Goal: Task Accomplishment & Management: Complete application form

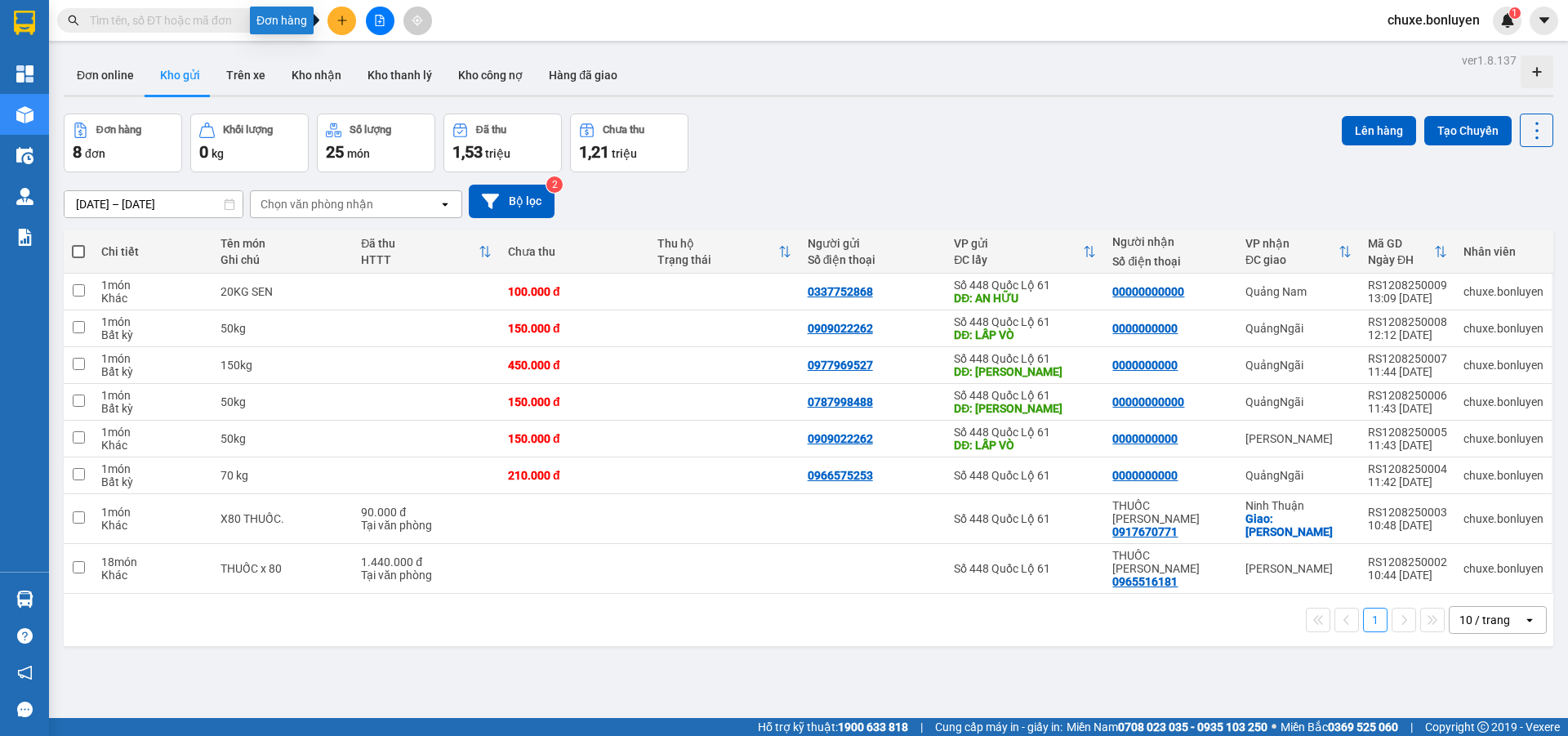
click at [335, 22] on button at bounding box center [342, 20] width 28 height 28
click at [419, 66] on div "Tạo đơn hàng" at bounding box center [406, 61] width 71 height 18
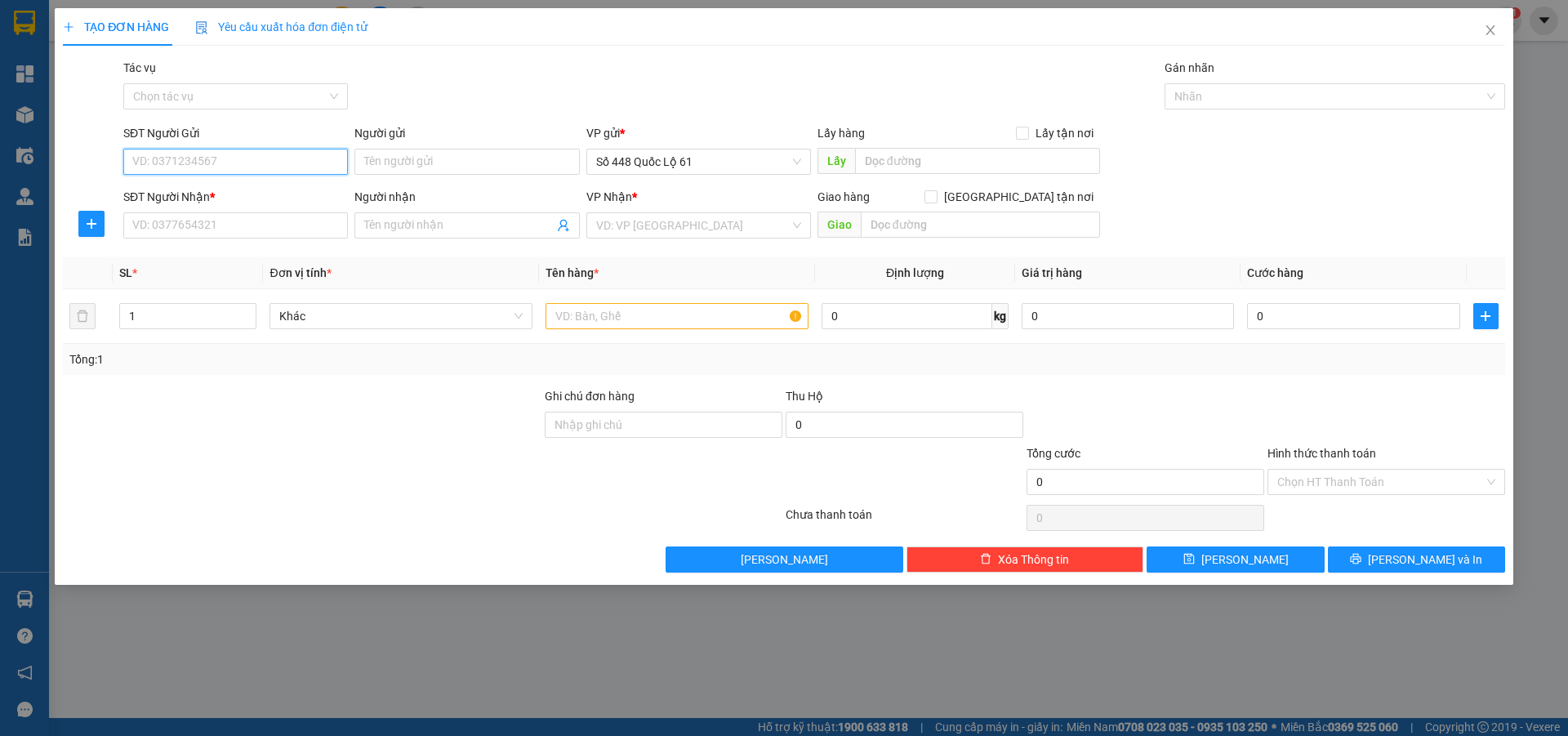
click at [273, 163] on input "SĐT Người Gửi" at bounding box center [235, 161] width 224 height 26
click at [276, 193] on div "0907532066" at bounding box center [235, 194] width 205 height 18
type input "0907532066"
type input "SA DEC"
type input "0000000000"
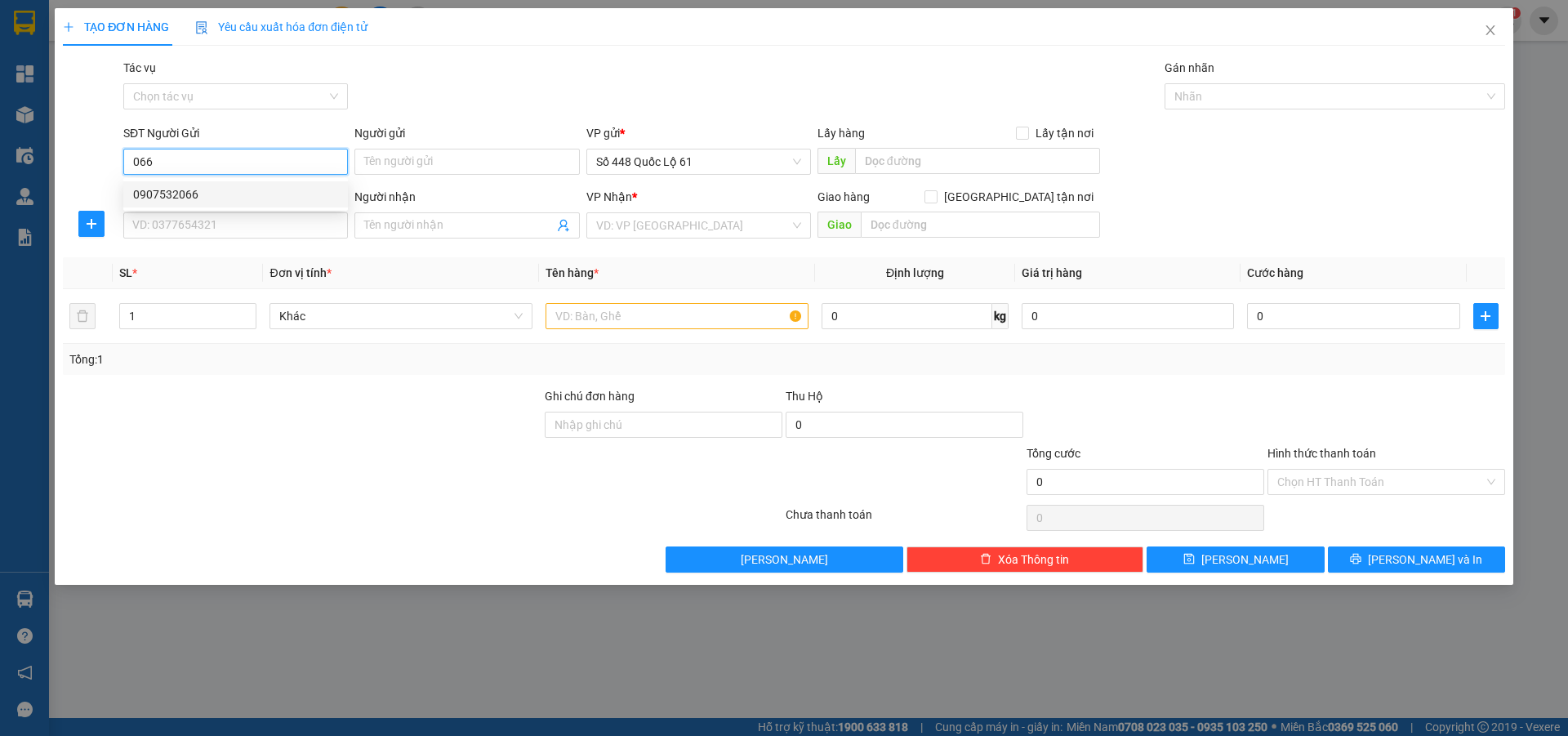
type input "ĐẠT NHA TRANG"
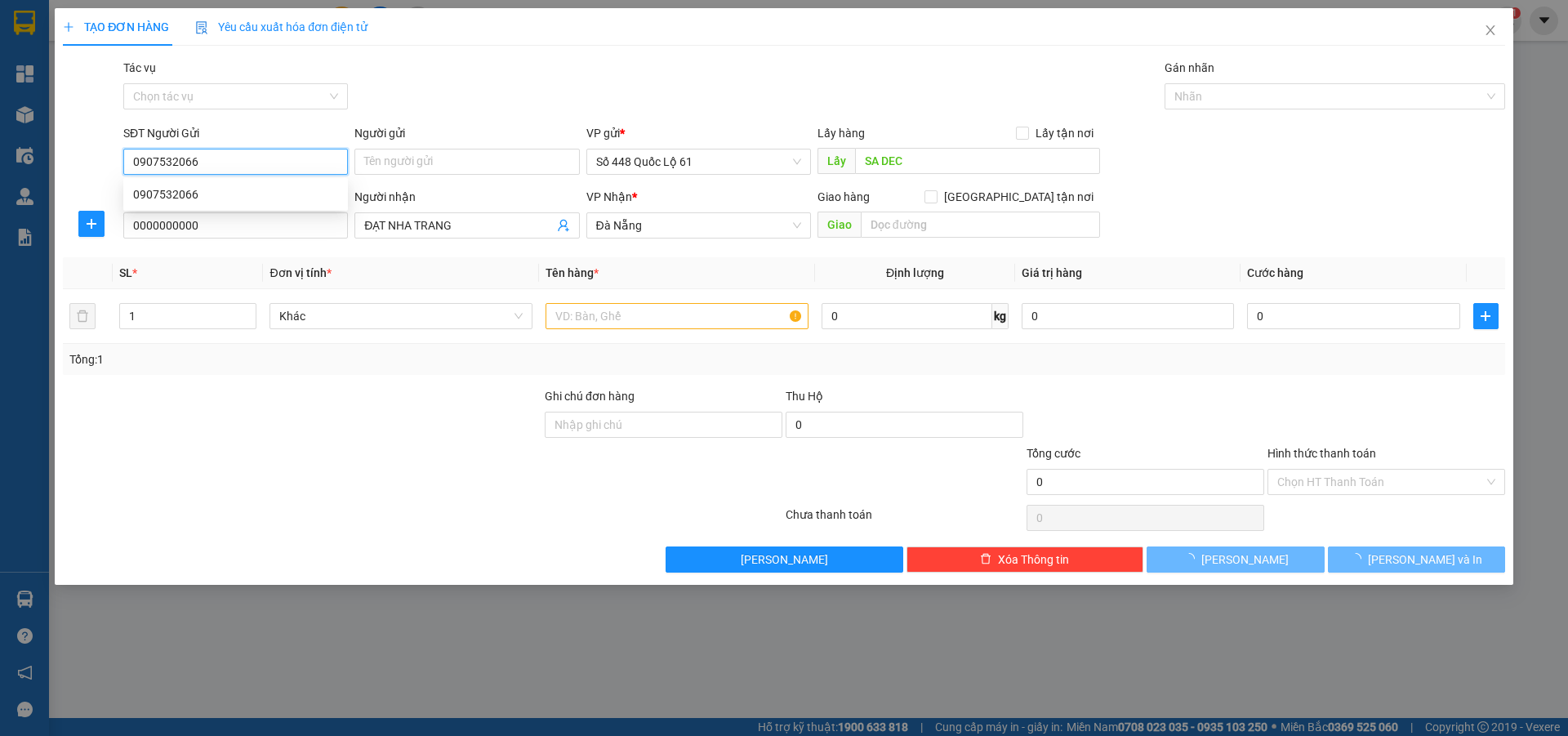
type input "400.000"
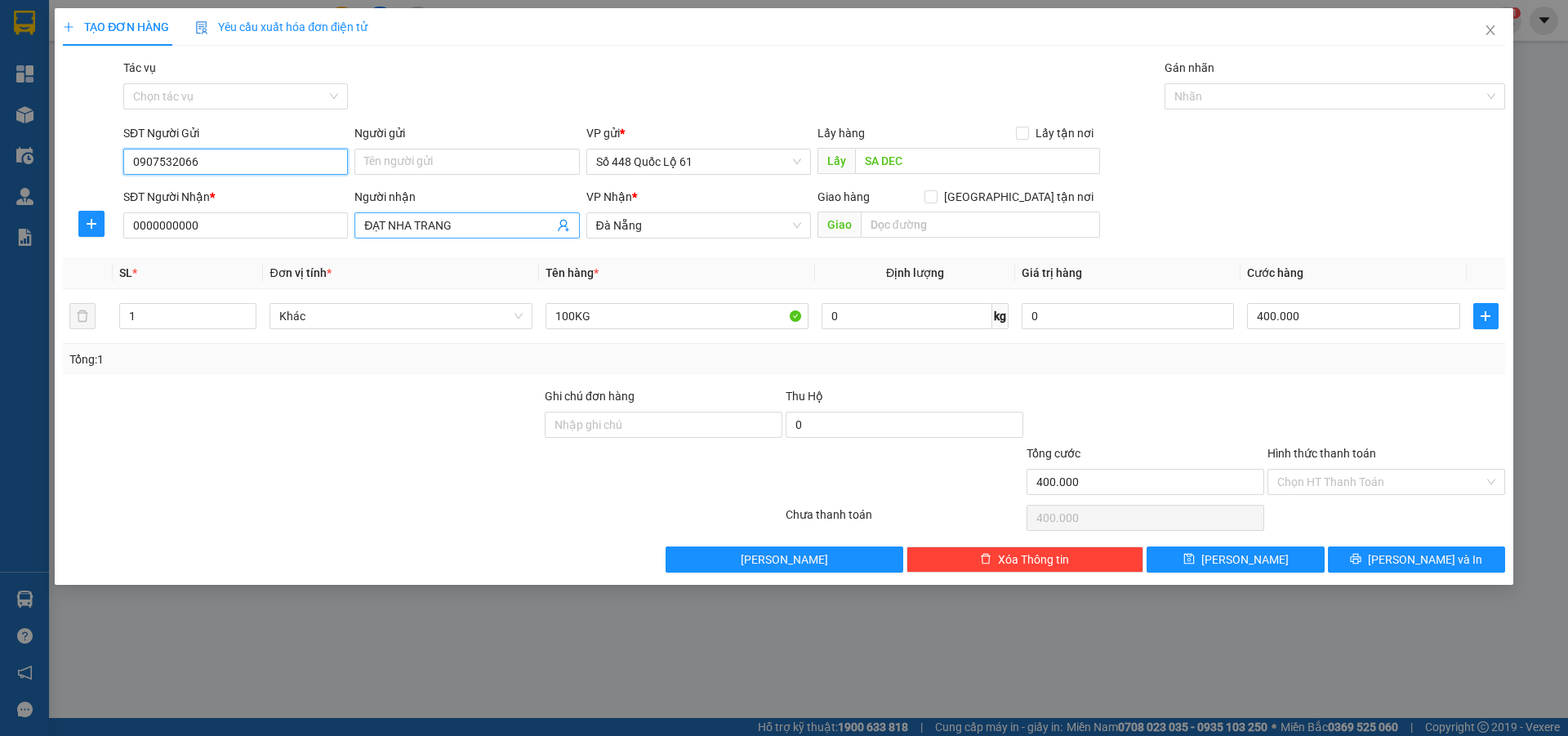
type input "0907532066"
drag, startPoint x: 478, startPoint y: 225, endPoint x: 0, endPoint y: 252, distance: 478.8
click at [0, 257] on div "TẠO ĐƠN HÀNG Yêu cầu xuất hóa đơn điện tử Transit Pickup Surcharge Ids Transit …" at bounding box center [784, 368] width 1568 height 736
drag, startPoint x: 741, startPoint y: 220, endPoint x: 450, endPoint y: 257, distance: 293.3
click at [451, 257] on div "Transit Pickup Surcharge Ids Transit Deliver Surcharge Ids Transit Deliver Surc…" at bounding box center [784, 315] width 1442 height 514
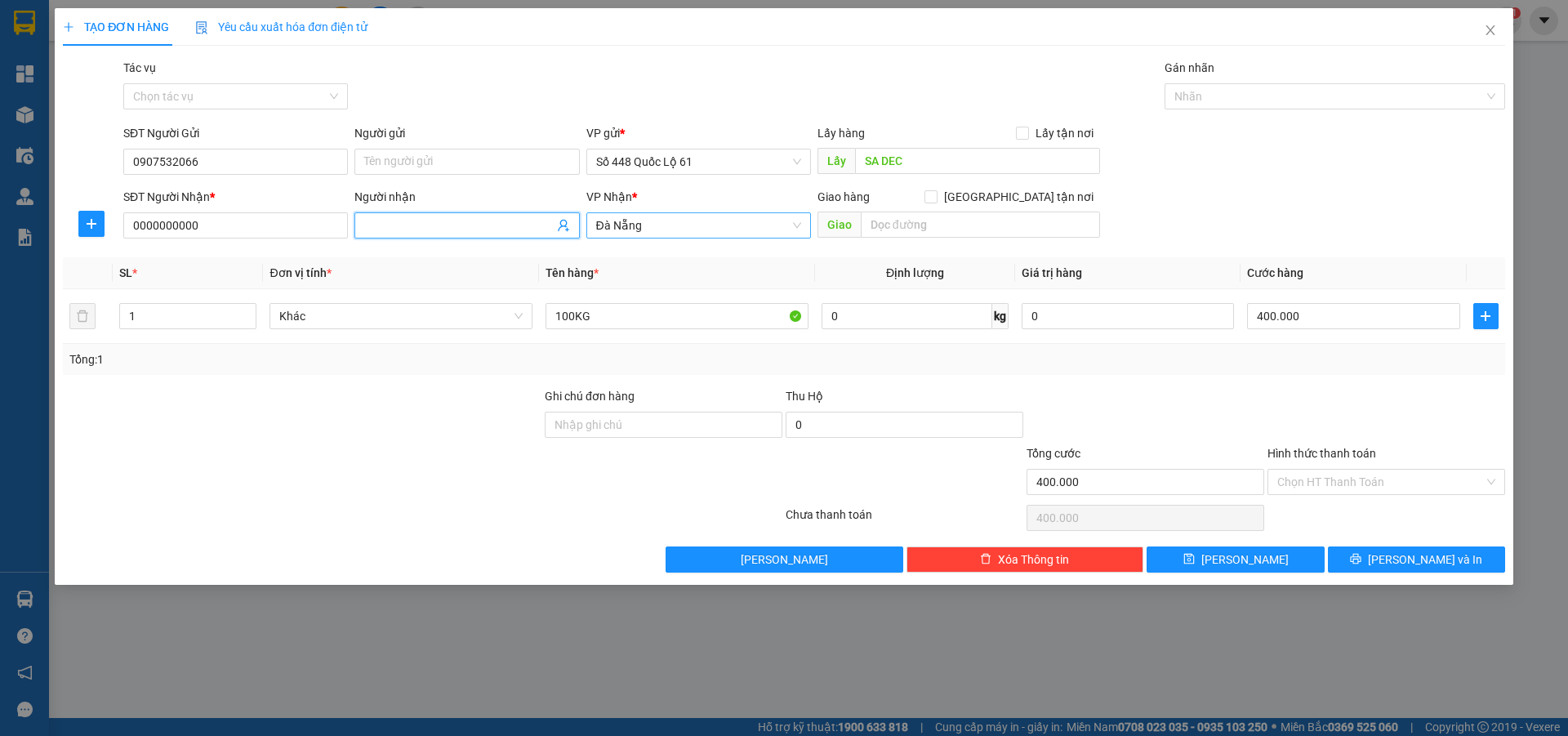
click at [670, 223] on span "Đà Nẵng" at bounding box center [699, 225] width 205 height 24
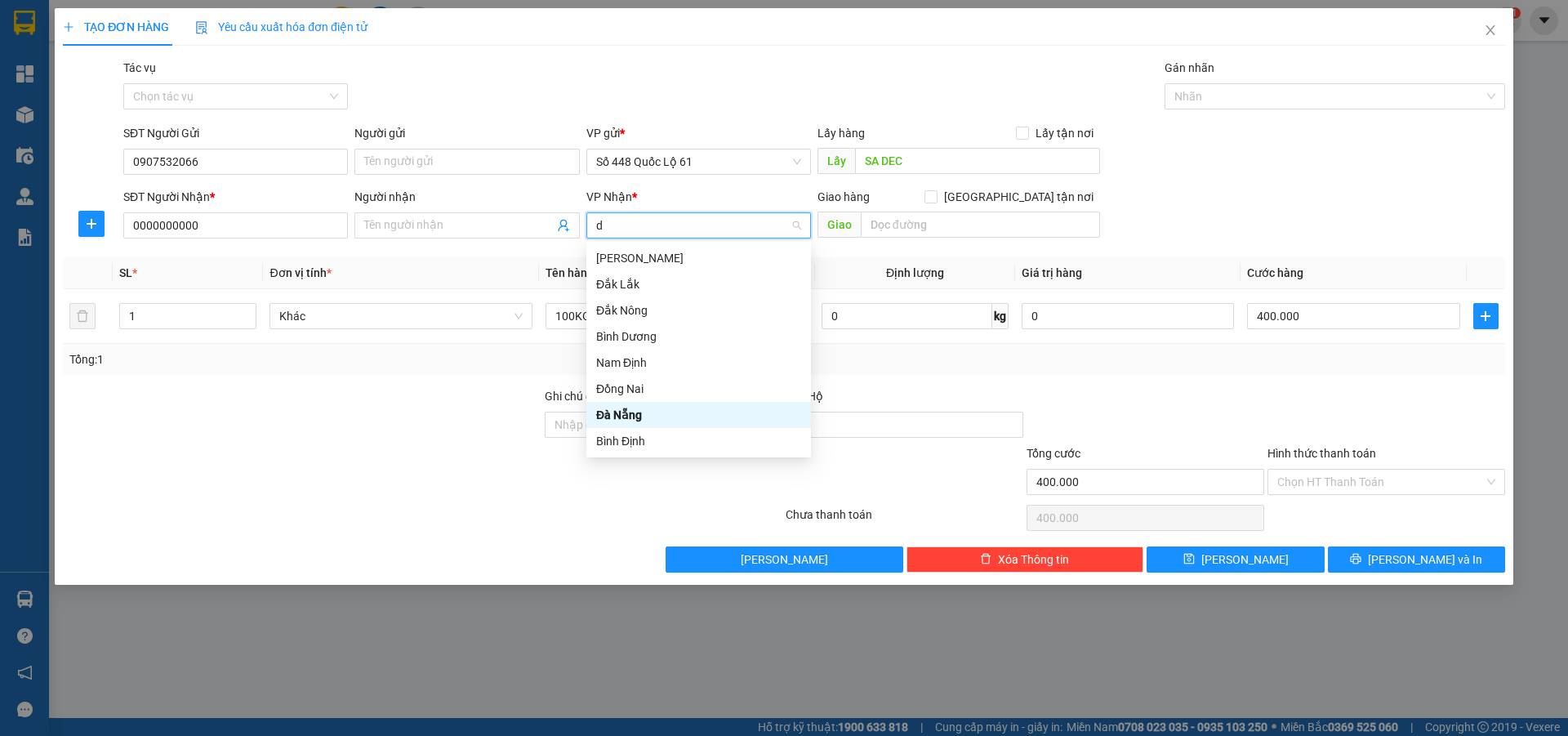
type input "da"
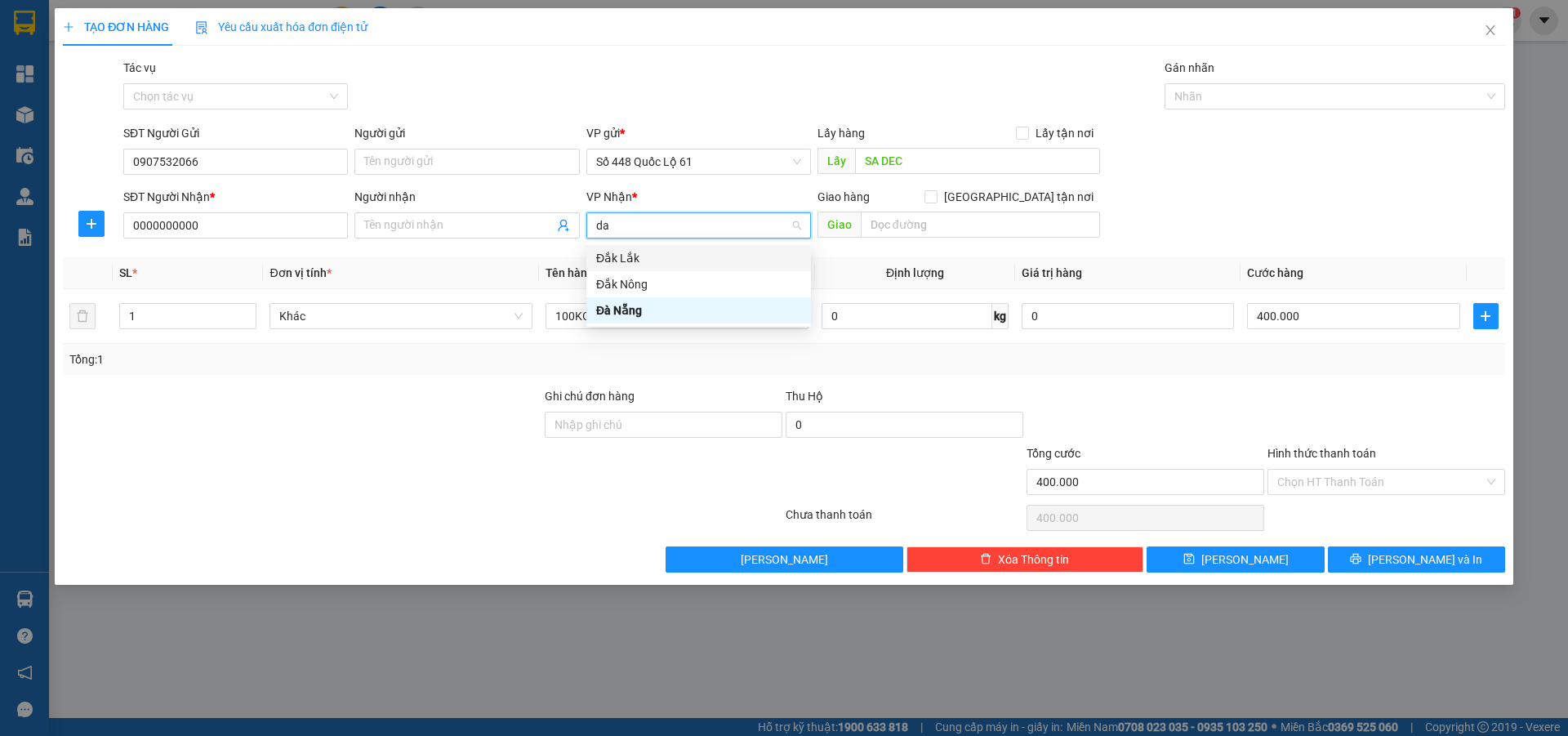
click at [661, 264] on div "Đắk Lắk" at bounding box center [699, 258] width 205 height 18
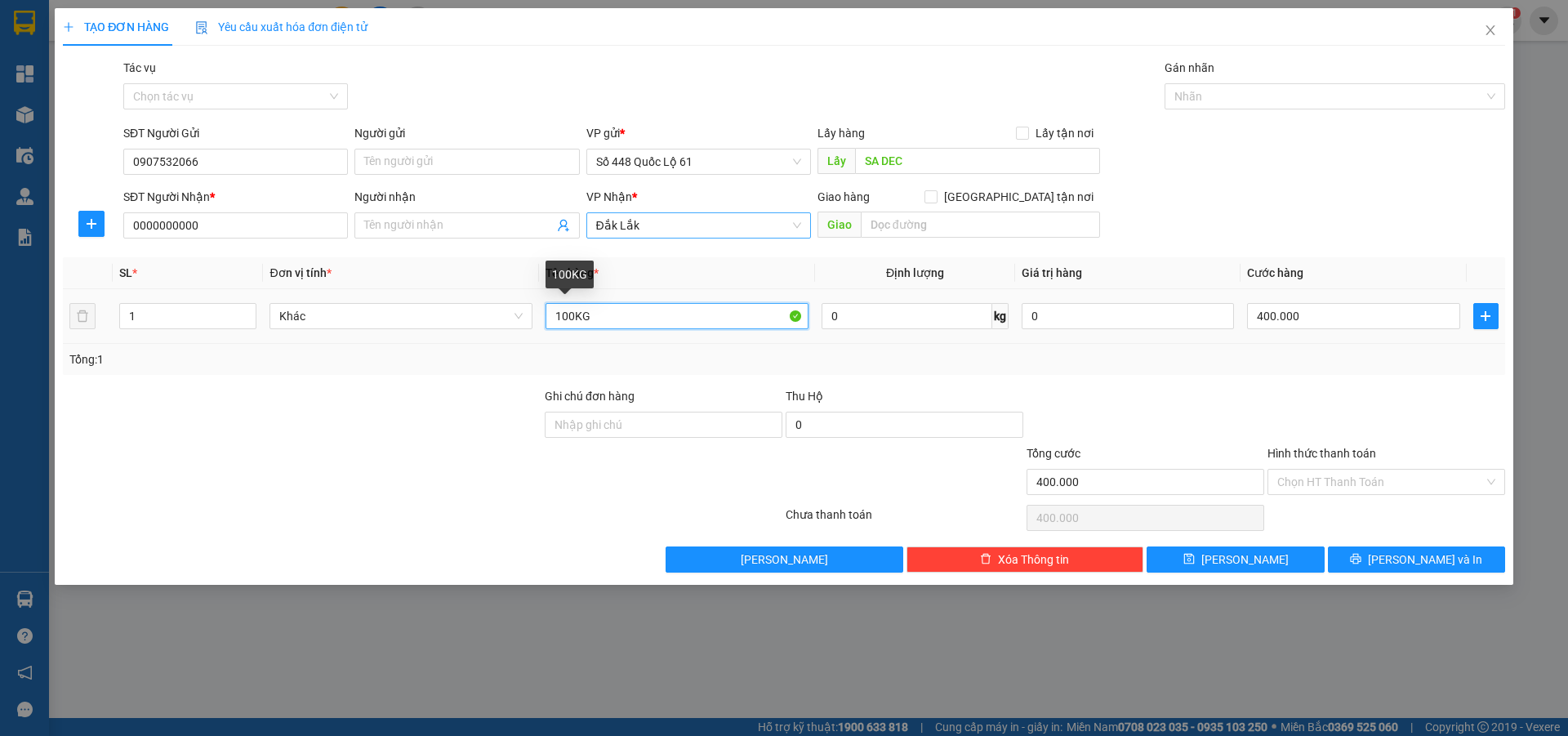
click at [610, 315] on input "100KG" at bounding box center [677, 316] width 263 height 26
click at [568, 313] on input "100KG" at bounding box center [677, 316] width 263 height 26
type input "8,0KG"
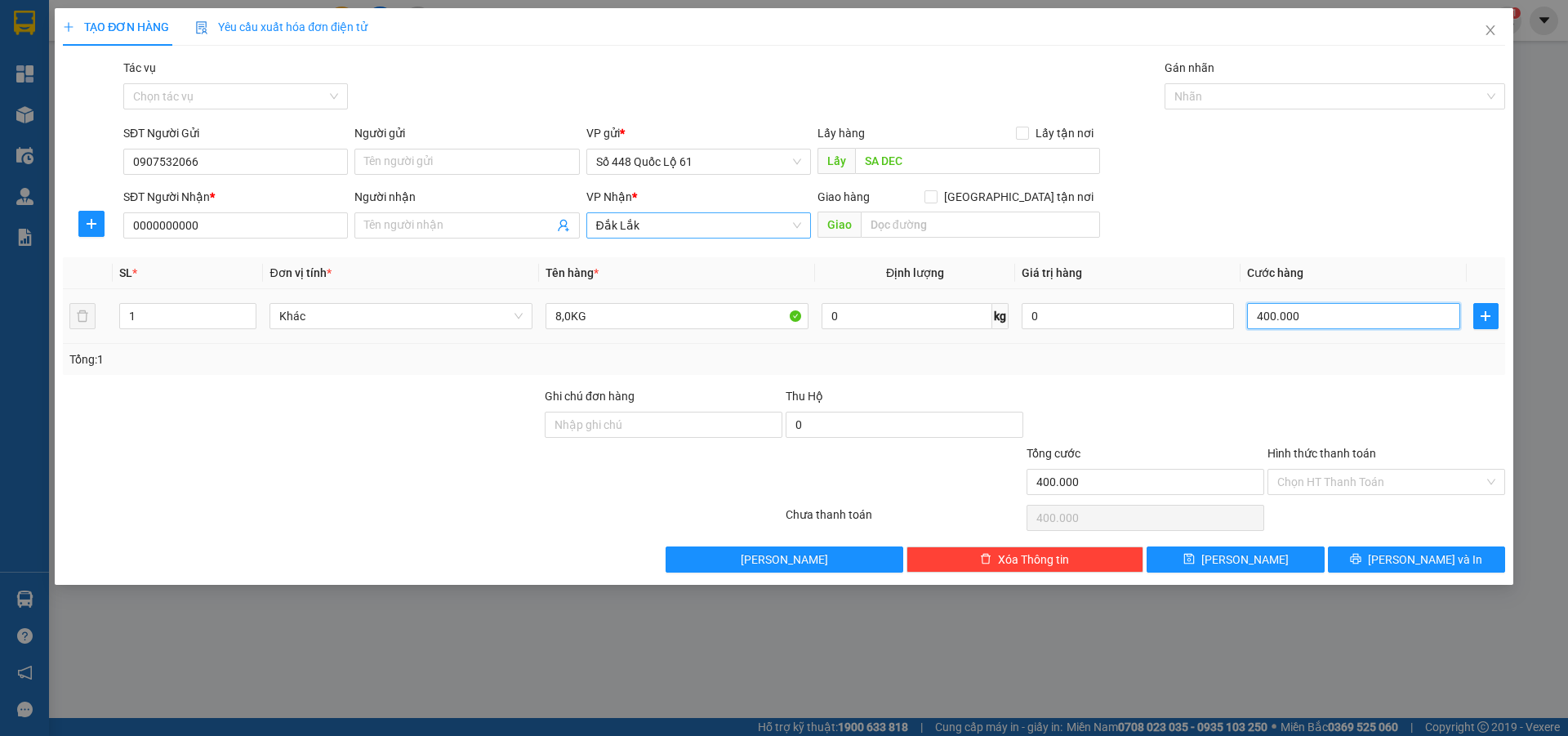
click at [1318, 316] on input "400.000" at bounding box center [1353, 316] width 213 height 26
type input "0"
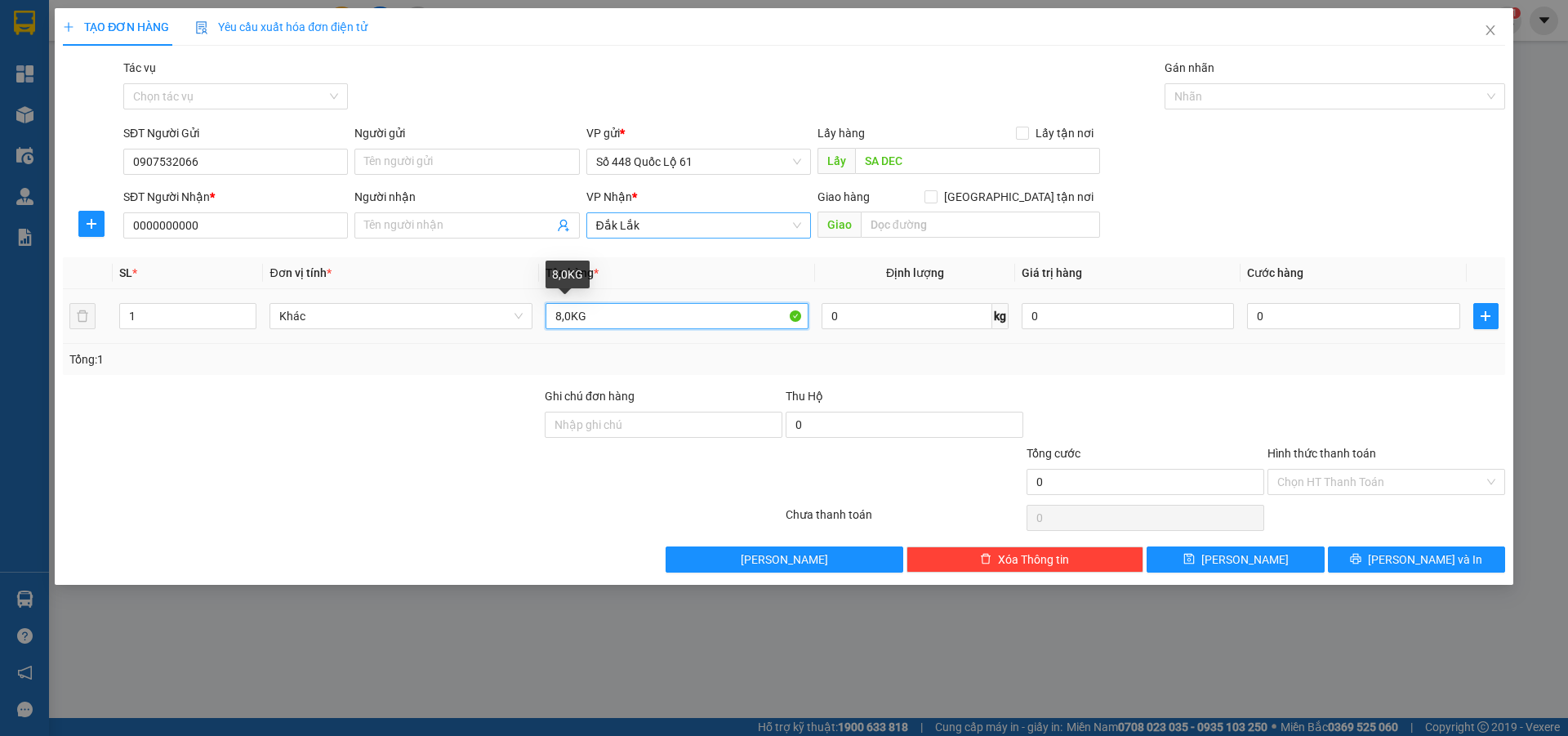
click at [564, 313] on input "8,0KG" at bounding box center [677, 316] width 263 height 26
type input "80KG"
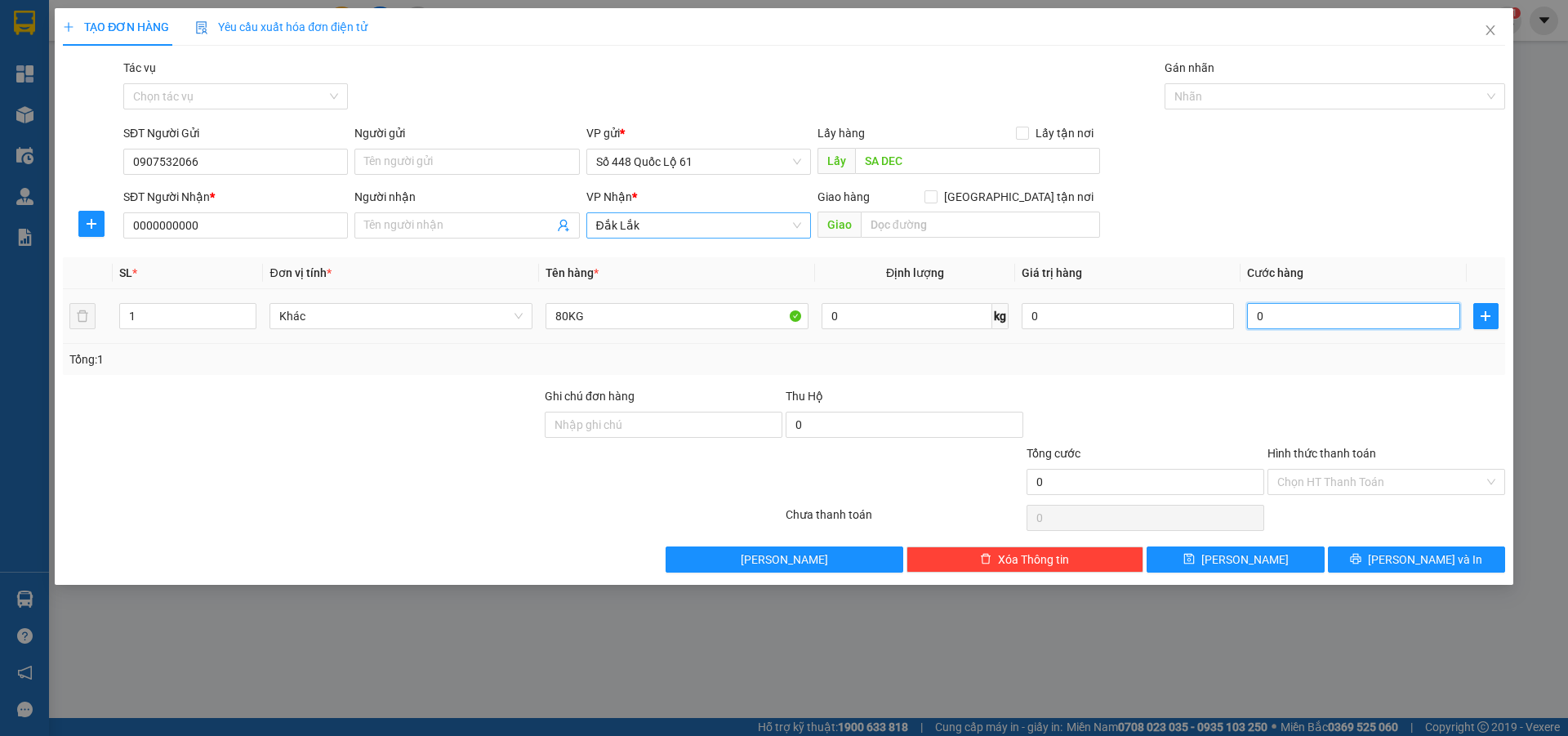
click at [1277, 324] on input "0" at bounding box center [1353, 316] width 213 height 26
type input "4"
type input "40"
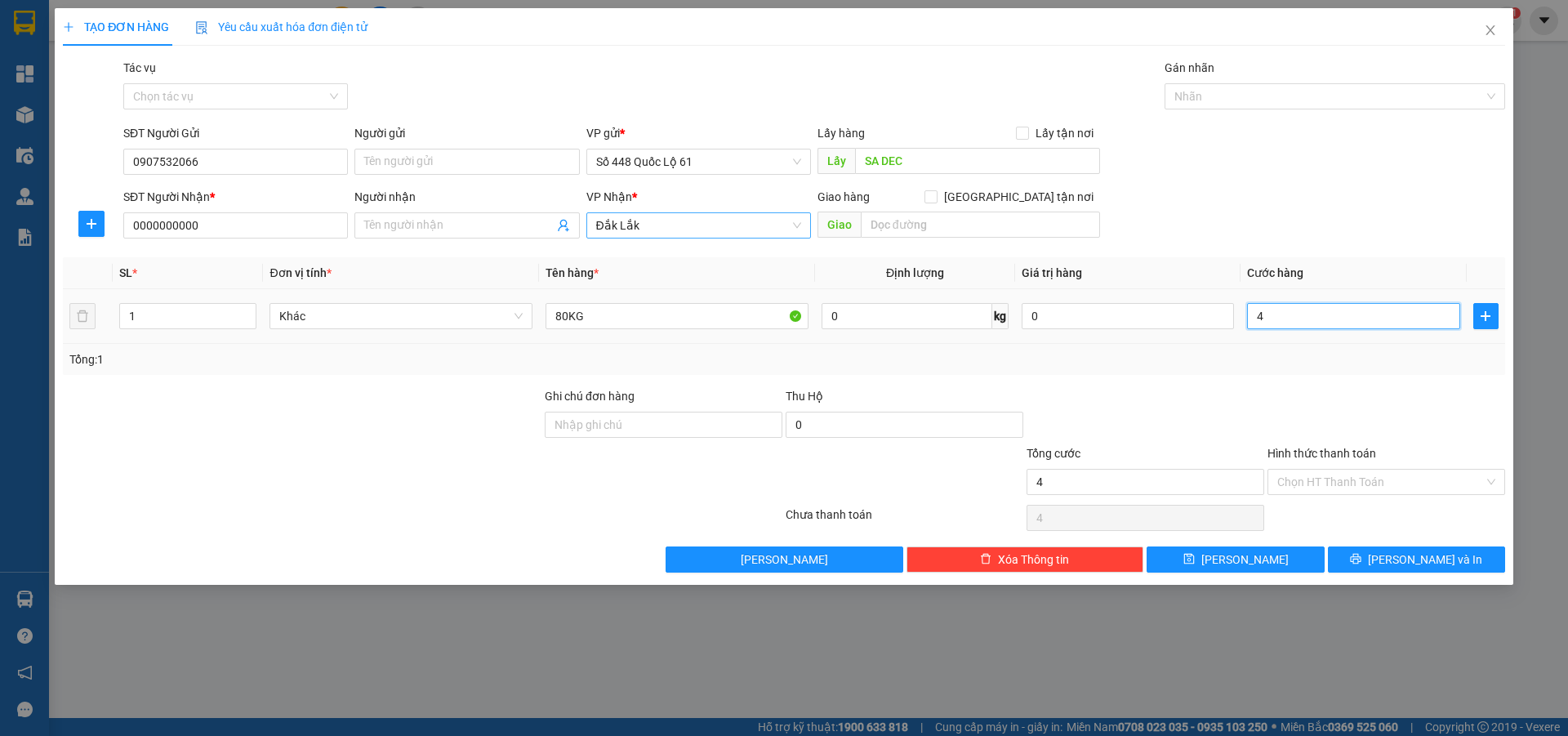
type input "40"
type input "400"
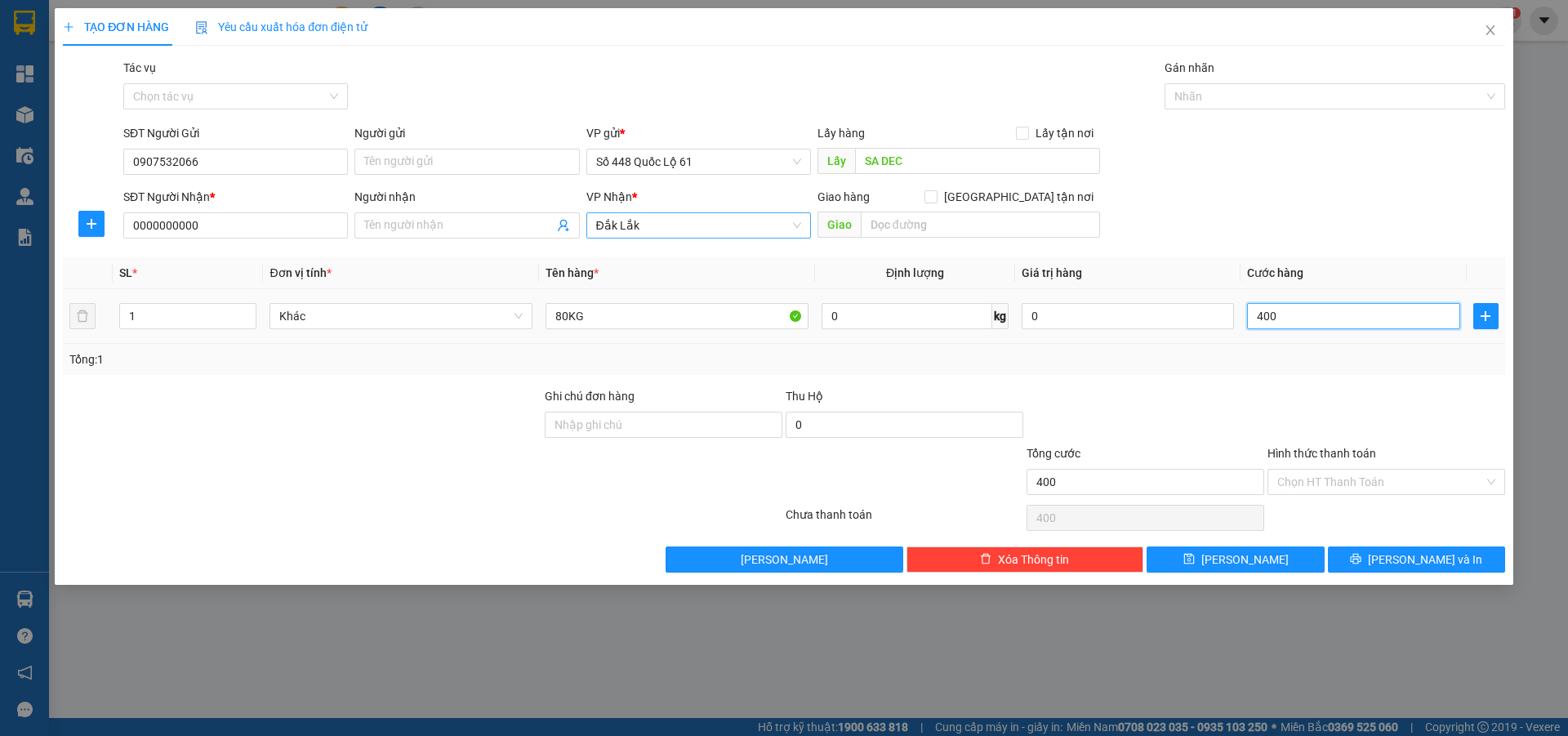
type input "4.000"
type input "40.000"
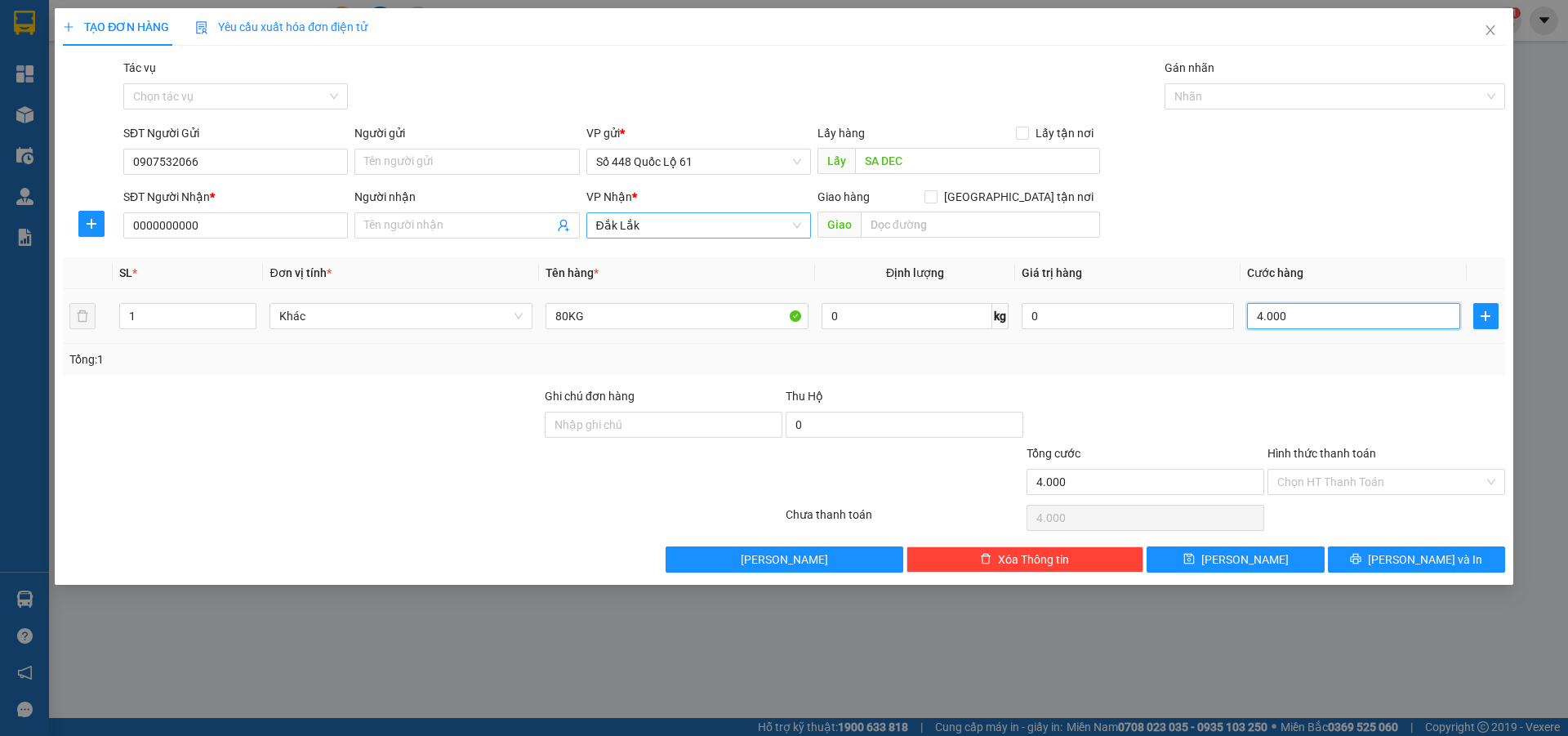
type input "40.000"
type input "400.000"
click at [1267, 551] on button "Lưu" at bounding box center [1235, 559] width 178 height 26
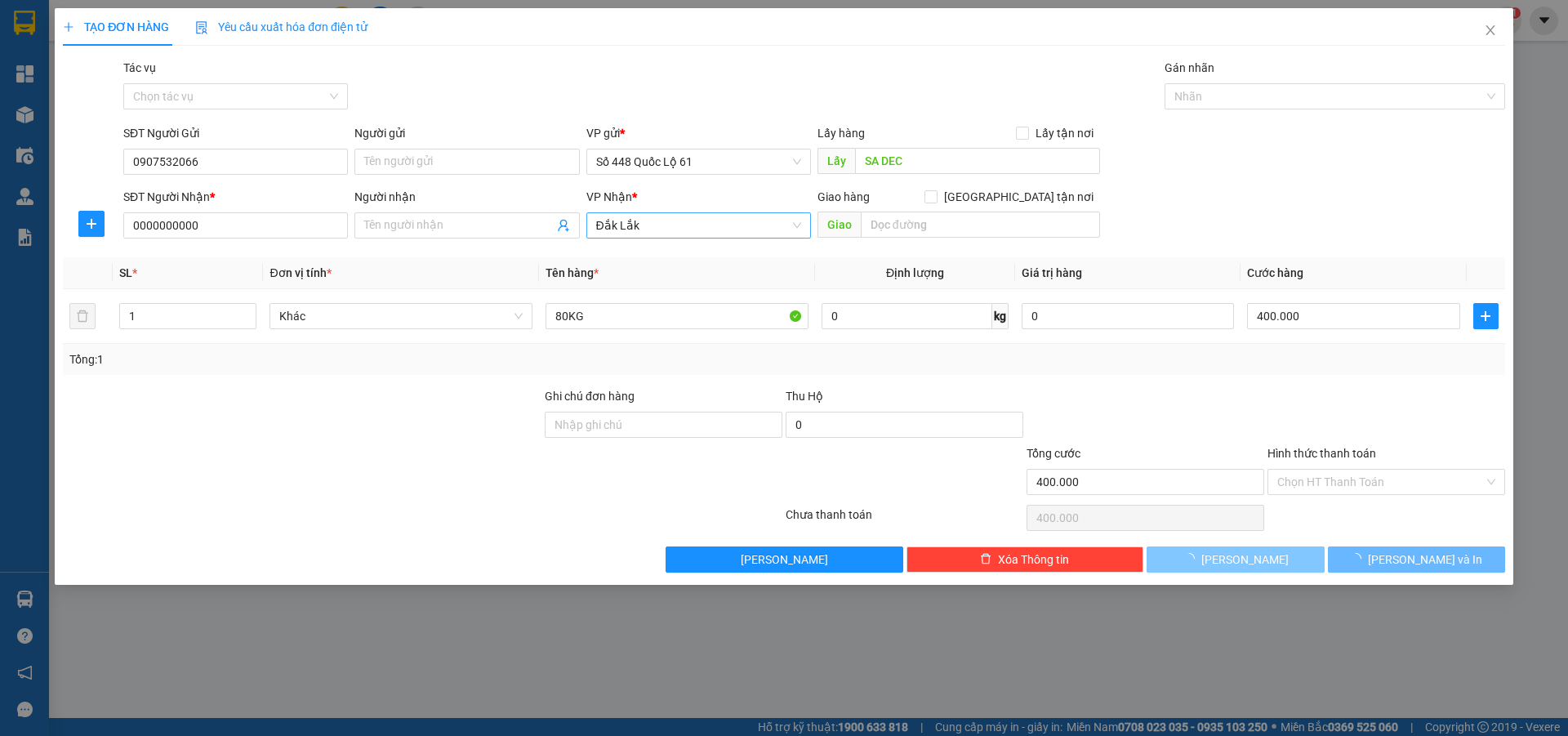
type input "0"
